Goal: Information Seeking & Learning: Learn about a topic

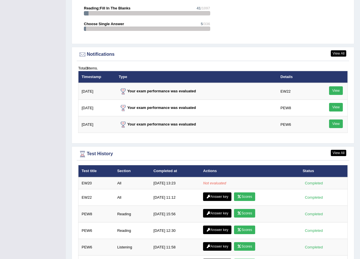
scroll to position [658, 0]
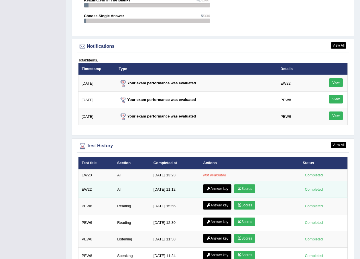
click at [242, 190] on link "Scores" at bounding box center [244, 189] width 21 height 9
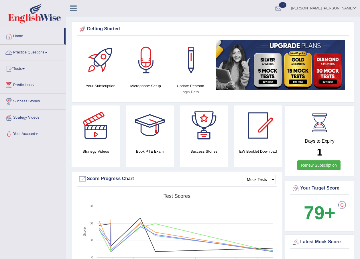
click at [24, 70] on link "Tests" at bounding box center [32, 68] width 65 height 14
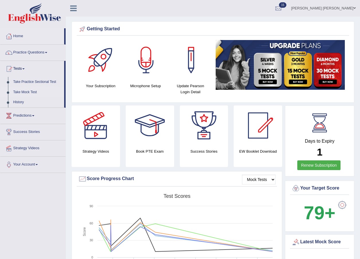
click at [31, 92] on link "Take Mock Test" at bounding box center [38, 92] width 54 height 10
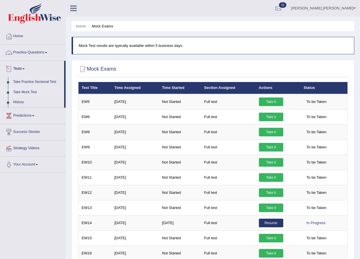
click at [44, 52] on link "Practice Questions" at bounding box center [32, 52] width 65 height 14
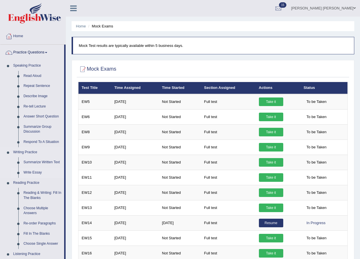
click at [34, 173] on link "Write Essay" at bounding box center [42, 173] width 43 height 10
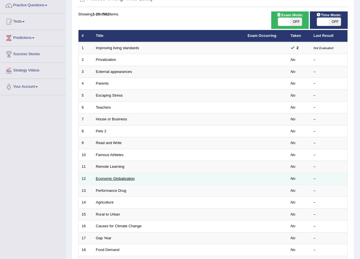
scroll to position [57, 0]
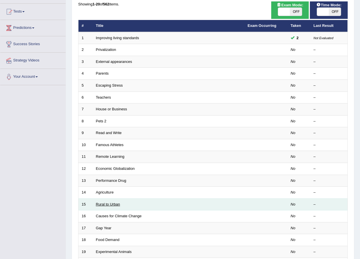
click at [109, 205] on link "Rural to Urban" at bounding box center [108, 204] width 24 height 4
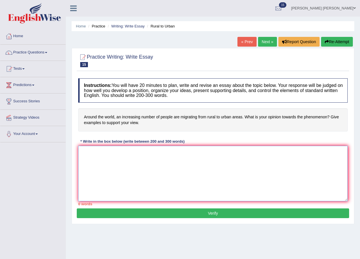
click at [115, 166] on textarea at bounding box center [212, 174] width 269 height 56
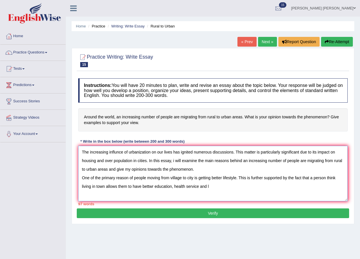
click at [153, 185] on textarea "The increasing influnce of urbanization on our lives has ignited numerous discu…" at bounding box center [212, 174] width 269 height 56
click at [213, 185] on textarea "The increasing influnce of urbanization on our lives has ignited numerous discu…" at bounding box center [212, 174] width 269 height 56
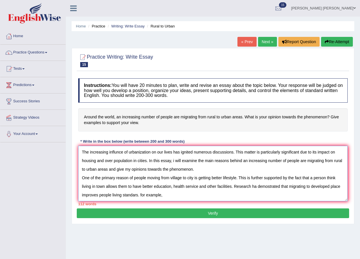
click at [142, 195] on textarea "The increasing influnce of urbanization on our lives has ignited numerous discu…" at bounding box center [212, 174] width 269 height 56
click at [167, 194] on textarea "The increasing influnce of urbanization on our lives has ignited numerous discu…" at bounding box center [212, 174] width 269 height 56
click at [326, 189] on textarea "The increasing influnce of urbanization on our lives has ignited numerous discu…" at bounding box center [212, 174] width 269 height 56
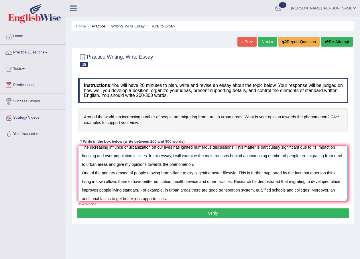
type textarea "The increasing influnce of urbanization on our lives has ignited numerous discu…"
click at [227, 214] on button "Verify" at bounding box center [213, 214] width 272 height 10
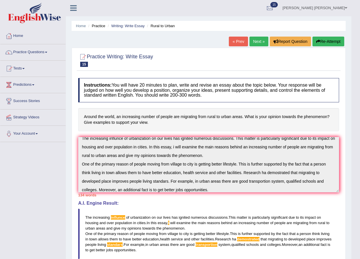
scroll to position [0, 0]
click at [20, 35] on link "Home" at bounding box center [32, 35] width 65 height 14
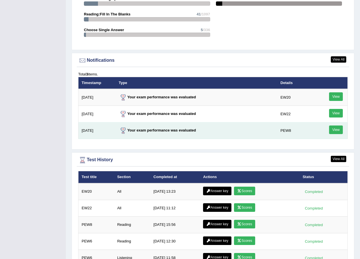
scroll to position [729, 0]
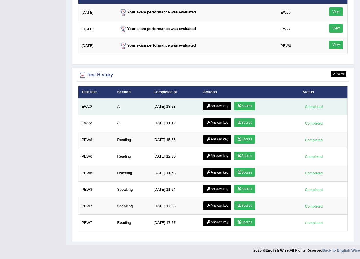
click at [238, 107] on icon at bounding box center [239, 105] width 4 height 3
click at [214, 107] on link "Answer key" at bounding box center [217, 106] width 28 height 9
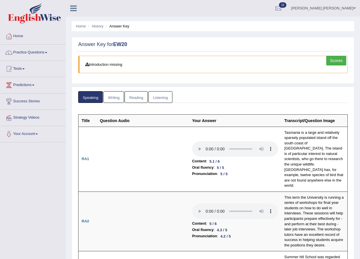
click at [113, 98] on link "Writing" at bounding box center [113, 97] width 21 height 12
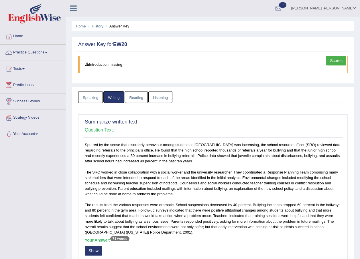
click at [136, 100] on link "Reading" at bounding box center [136, 97] width 23 height 12
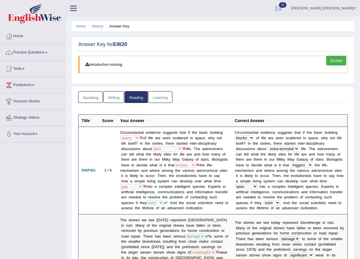
click at [156, 95] on link "Listening" at bounding box center [160, 97] width 24 height 12
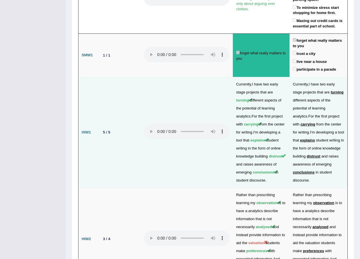
scroll to position [1235, 0]
